Goal: Complete application form: Complete application form

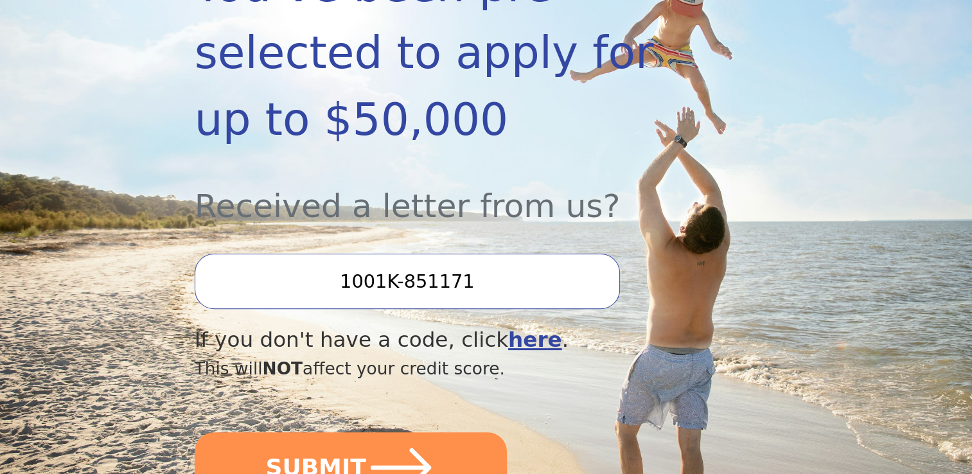
scroll to position [385, 0]
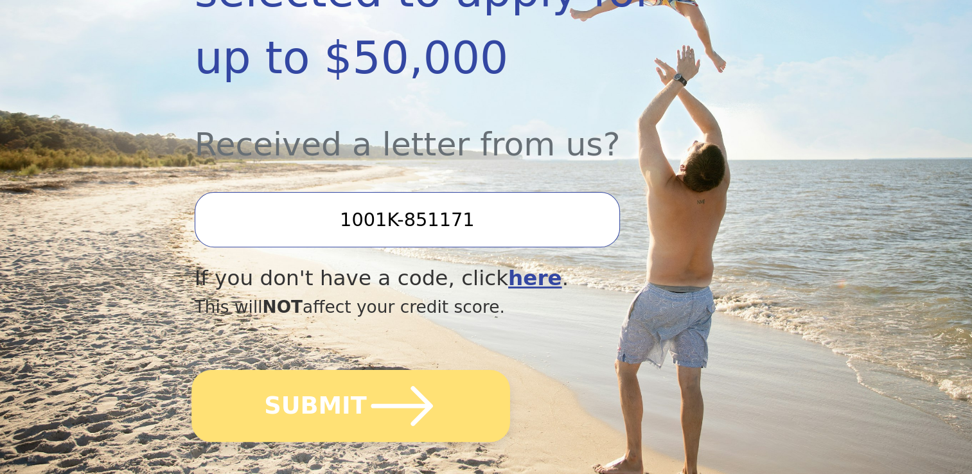
click at [372, 379] on icon "submit" at bounding box center [401, 406] width 71 height 71
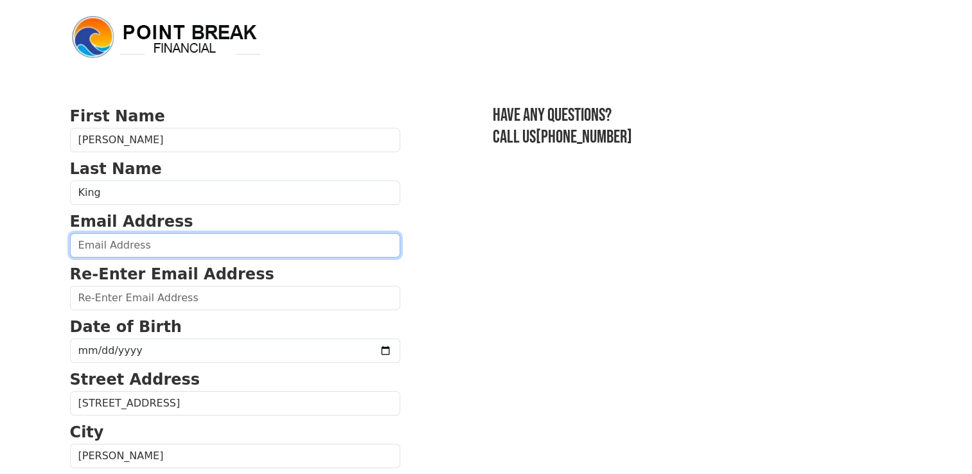
click at [101, 239] on input "email" at bounding box center [235, 245] width 330 height 24
type input "kingfamilykansas@yahoo.com"
type input "(316) 807-0878"
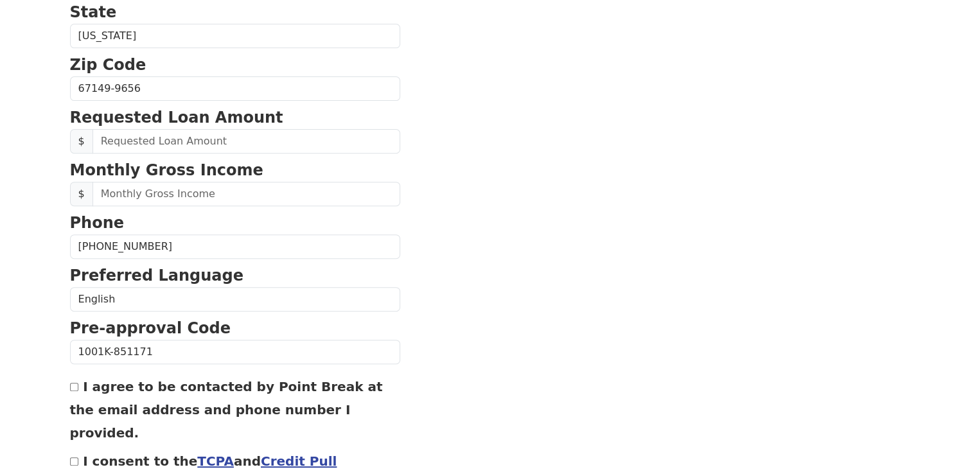
scroll to position [479, 0]
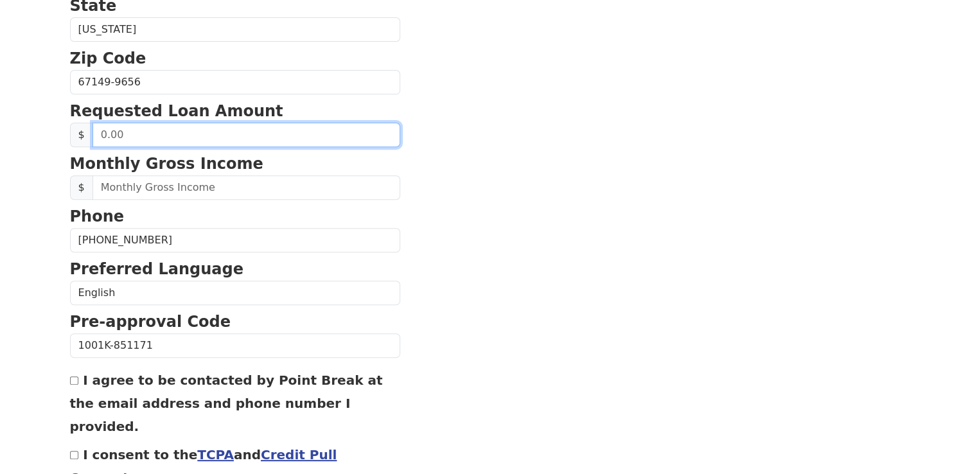
click at [170, 134] on input "text" at bounding box center [246, 135] width 308 height 24
type input "30,000.00"
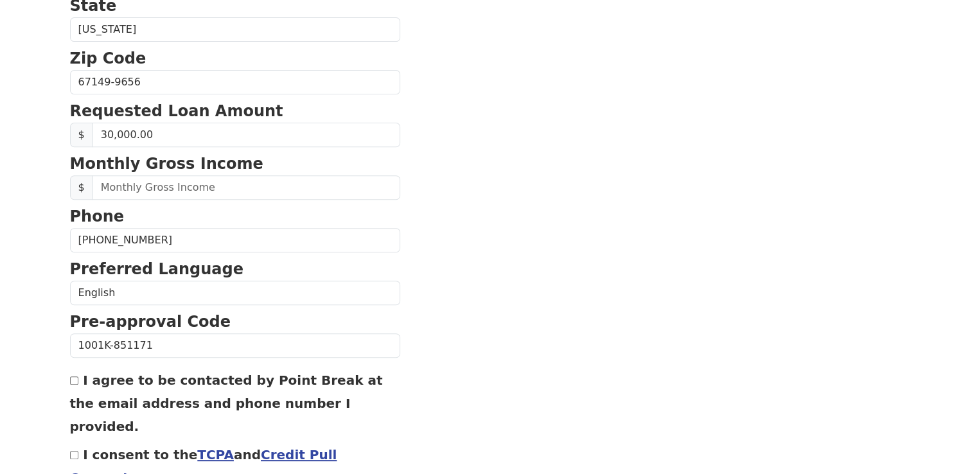
click at [401, 196] on section "First Name Jerry Last Name King Email Address kingfamilykansas@yahoo.com Re-Ent…" at bounding box center [486, 84] width 832 height 916
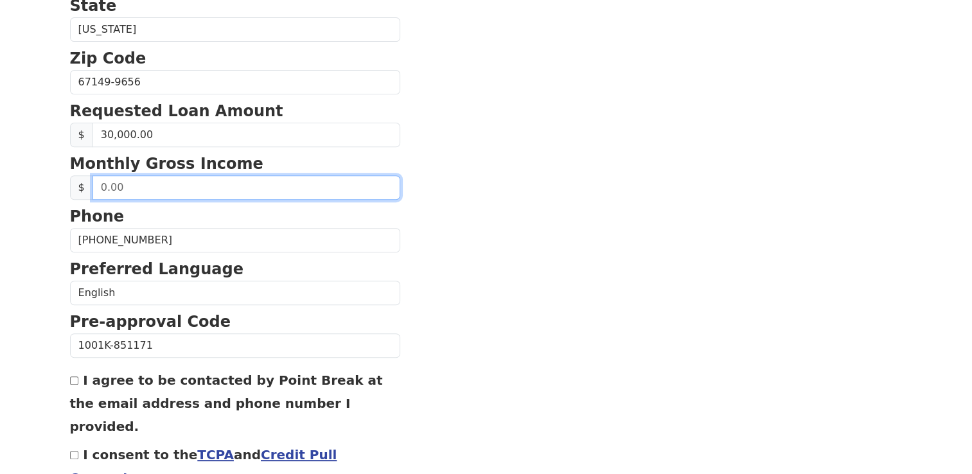
click at [220, 184] on input "text" at bounding box center [246, 187] width 308 height 24
type input "8,077.00"
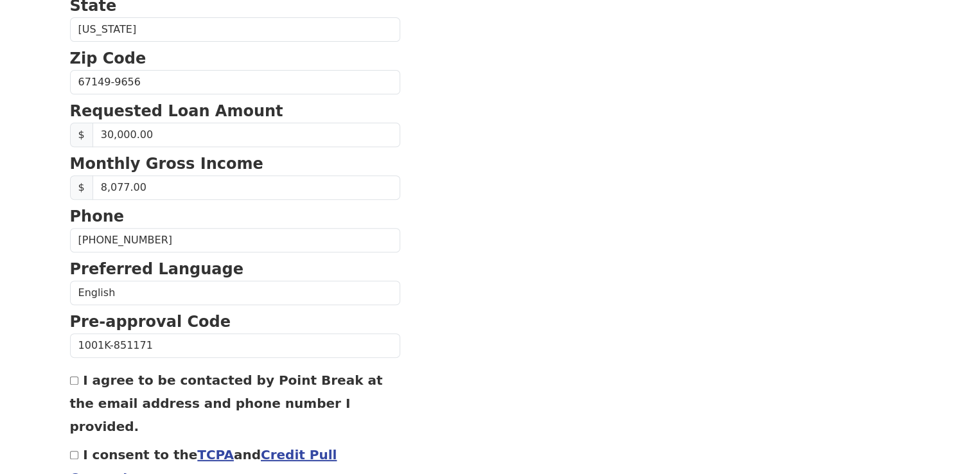
click at [82, 379] on label "I agree to be contacted by Point Break at the email address and phone number I …" at bounding box center [226, 403] width 313 height 62
click at [78, 379] on input "I agree to be contacted by Point Break at the email address and phone number I …" at bounding box center [74, 380] width 8 height 8
checkbox input "true"
click at [77, 451] on input "I consent to the TCPA and Credit Pull Consent" at bounding box center [74, 455] width 8 height 8
checkbox input "true"
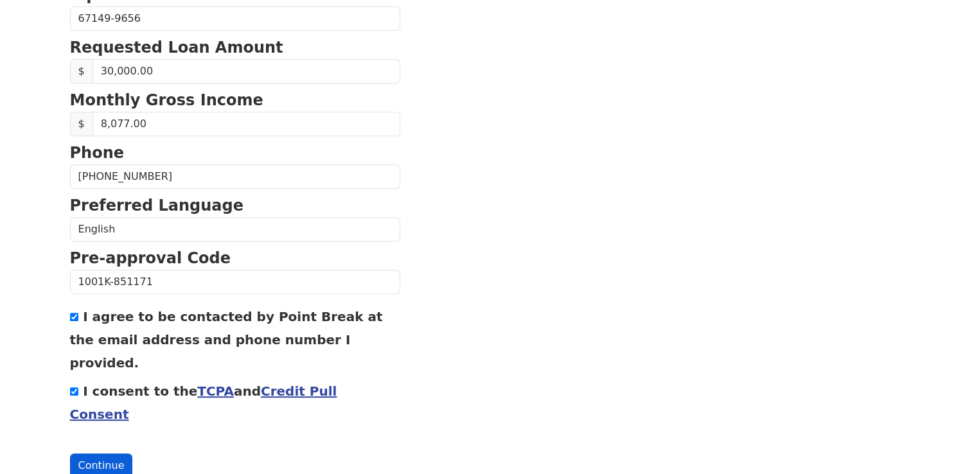
scroll to position [544, 0]
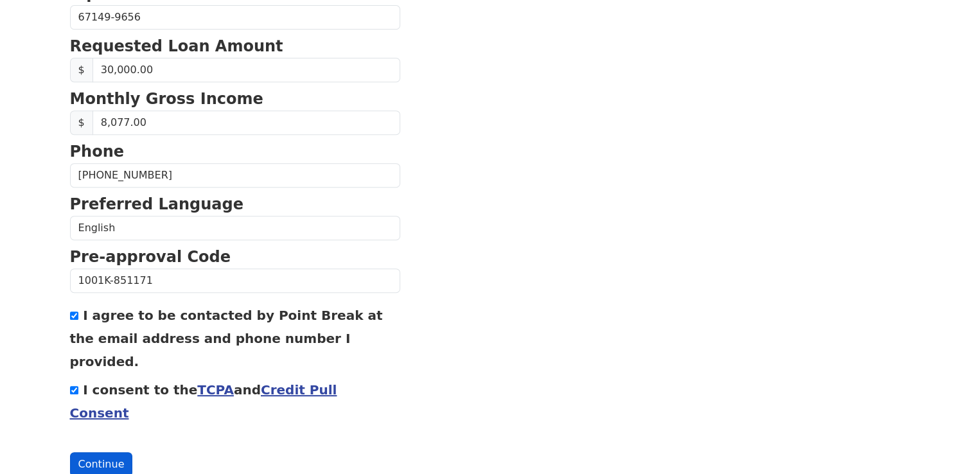
click at [98, 452] on button "Continue" at bounding box center [101, 464] width 63 height 24
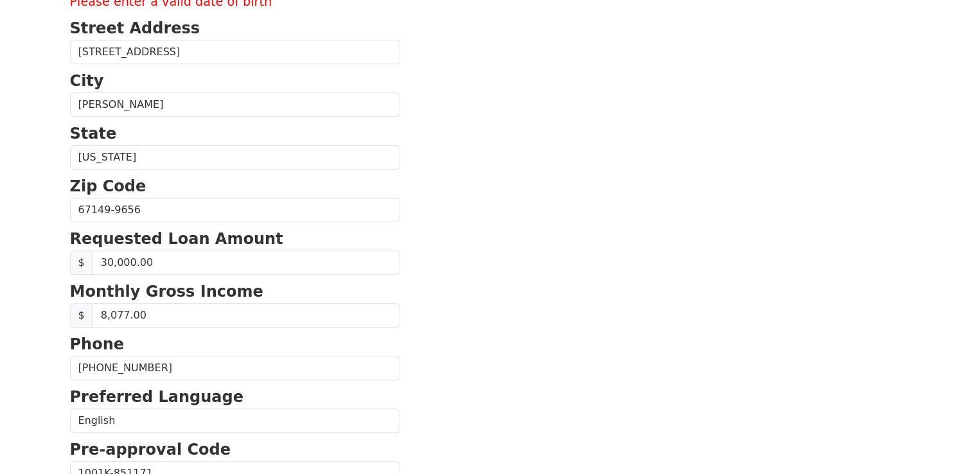
scroll to position [306, 0]
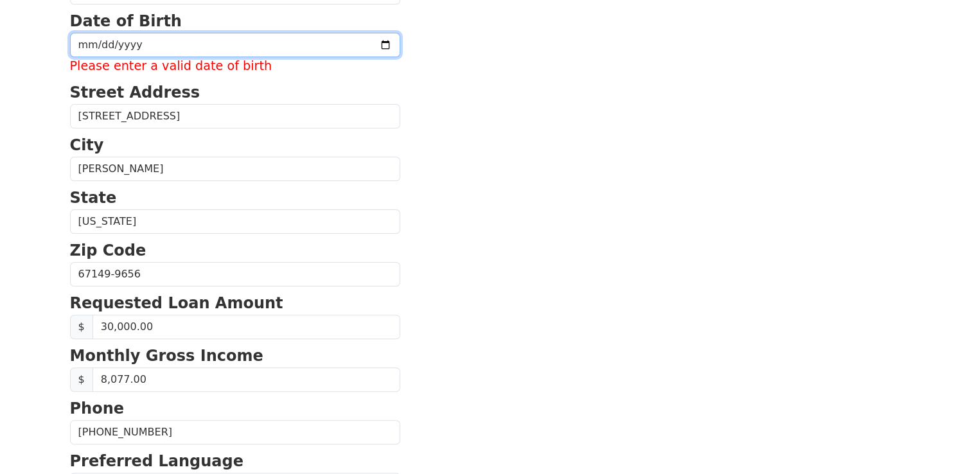
click at [82, 46] on input "date" at bounding box center [235, 45] width 330 height 24
type input "1983-09-28"
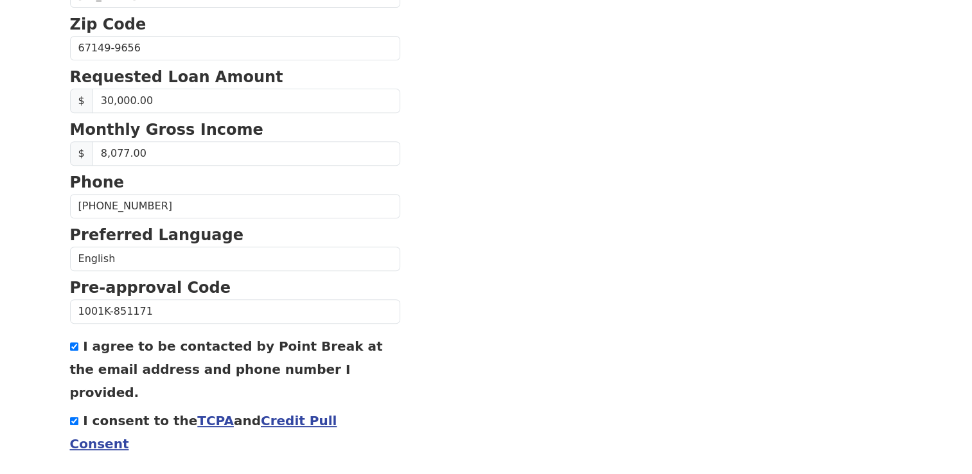
scroll to position [544, 0]
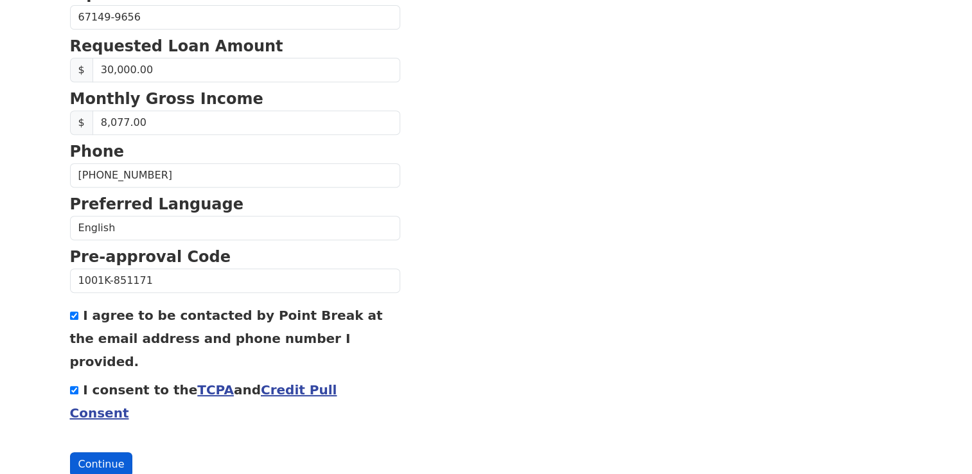
click at [107, 452] on button "Continue" at bounding box center [101, 464] width 63 height 24
